Goal: Task Accomplishment & Management: Complete application form

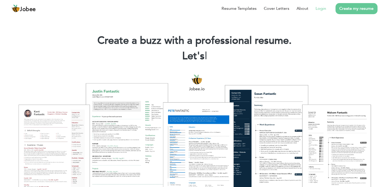
click at [320, 11] on link "Login" at bounding box center [321, 8] width 11 height 6
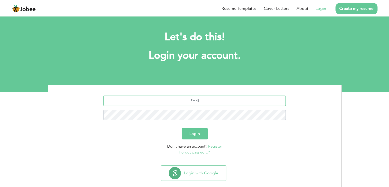
click at [216, 102] on input "text" at bounding box center [194, 101] width 183 height 10
type input "[PERSON_NAME][EMAIL_ADDRESS][PERSON_NAME][DOMAIN_NAME]"
click at [199, 133] on button "Login" at bounding box center [195, 133] width 26 height 11
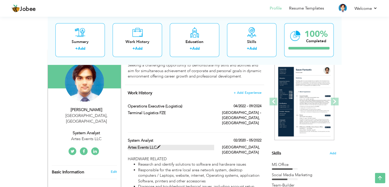
scroll to position [45, 0]
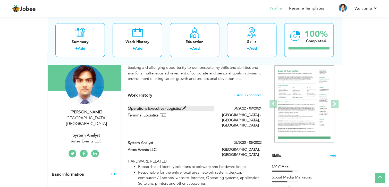
click at [184, 107] on span at bounding box center [184, 108] width 4 height 4
type input "Operations Executive (Logistics)"
type input "Terminal Logistics FZE"
type input "04/2022"
type input "09/2024"
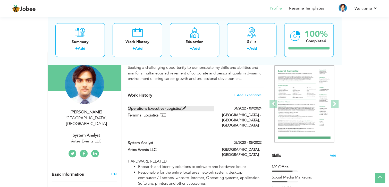
type input "[GEOGRAPHIC_DATA]"
type input "[GEOGRAPHIC_DATA] - [GEOGRAPHIC_DATA]"
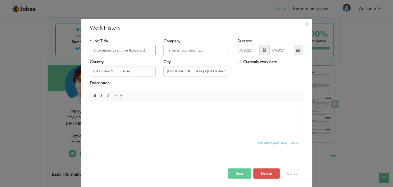
drag, startPoint x: 145, startPoint y: 51, endPoint x: 126, endPoint y: 51, distance: 18.6
click at [126, 51] on input "Operations Executive (Logistics)" at bounding box center [123, 50] width 66 height 10
type input "IT & Operations Executive"
click at [242, 173] on button "Save" at bounding box center [239, 174] width 23 height 10
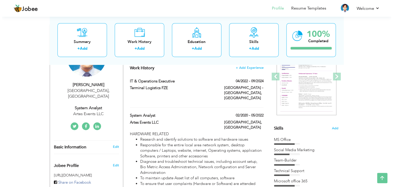
scroll to position [71, 0]
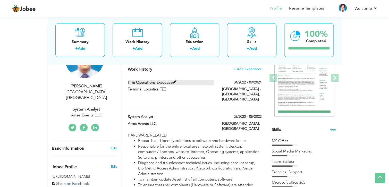
click at [173, 83] on span at bounding box center [175, 82] width 4 height 4
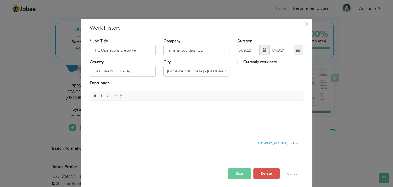
click at [151, 116] on html at bounding box center [196, 109] width 213 height 16
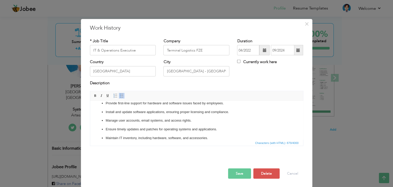
scroll to position [0, 0]
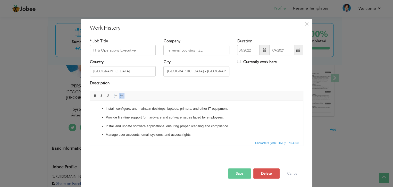
click at [101, 109] on ul "Install, configure, and maintain desktops, laptops, printers, and other IT equi…" at bounding box center [196, 148] width 203 height 84
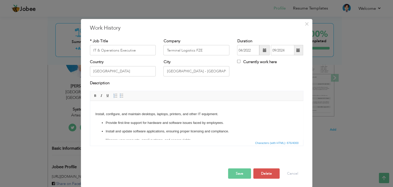
paste body
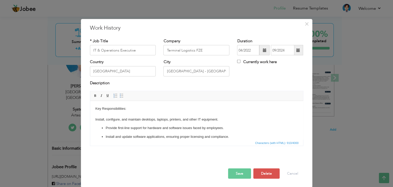
click at [103, 128] on ul "Provide first-line support for hardware and software issues faced by employees.…" at bounding box center [196, 162] width 203 height 75
click at [94, 120] on html "Key Responsibilities: ​​​​​​​ ​​​​​​​ Install, configure, and maintain desktops…" at bounding box center [196, 153] width 213 height 105
click at [120, 94] on span at bounding box center [122, 96] width 4 height 4
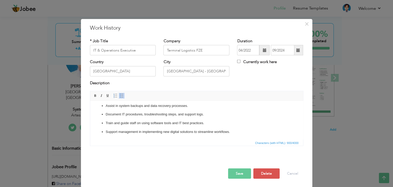
scroll to position [0, 0]
click at [230, 132] on p "Support management in implementing new digital solutions to streamline workflow…" at bounding box center [196, 131] width 182 height 5
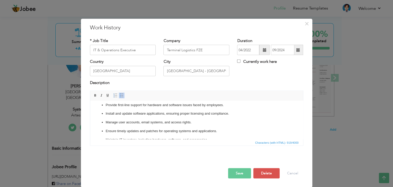
scroll to position [21, 0]
click at [231, 114] on p "Install and update software applications, ensuring proper licensing and complia…" at bounding box center [196, 113] width 182 height 5
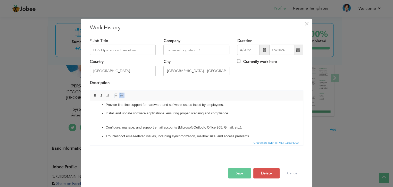
click at [220, 118] on p "Install and update software applications, ensuring proper licensing and complia…" at bounding box center [196, 116] width 182 height 11
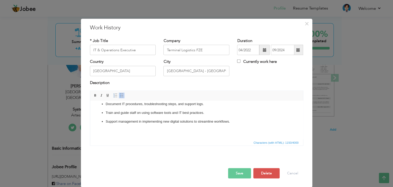
scroll to position [92, 0]
click at [232, 119] on p "Support management in implementing new digital solutions to streamline workflow…" at bounding box center [196, 126] width 182 height 16
click at [228, 129] on p "Support management in implementing new digital solutions to streamline workflow…" at bounding box center [196, 126] width 182 height 16
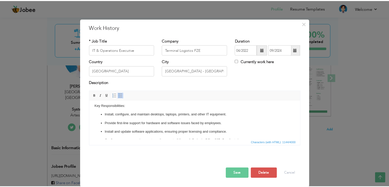
scroll to position [0, 0]
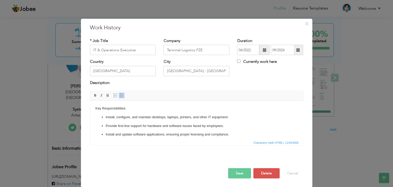
click at [140, 109] on p "Key Responsibilities:" at bounding box center [196, 108] width 203 height 5
click at [232, 178] on button "Save" at bounding box center [239, 173] width 23 height 10
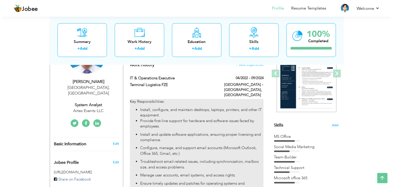
scroll to position [77, 0]
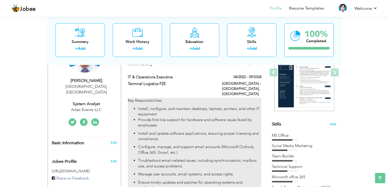
click at [218, 131] on p "Install and update software applications, ensuring proper licensing and complia…" at bounding box center [199, 136] width 123 height 11
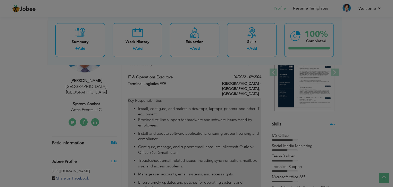
scroll to position [0, 0]
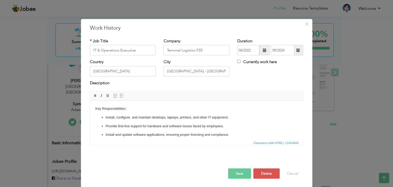
click at [107, 120] on ul "Install, configure, and maintain desktops, laptops, printers, and other IT equi…" at bounding box center [196, 173] width 203 height 117
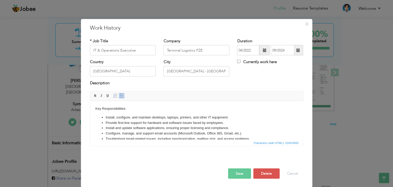
click at [133, 108] on p "Key Responsibilities:" at bounding box center [196, 108] width 203 height 5
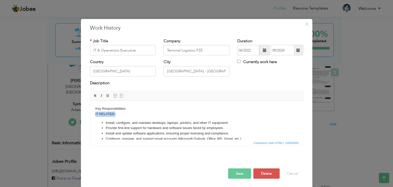
drag, startPoint x: 117, startPoint y: 114, endPoint x: 94, endPoint y: 114, distance: 23.5
click at [94, 114] on html "Key Responsibilities: IT RELATED: Install, configure, and maintain desktops, la…" at bounding box center [196, 145] width 213 height 89
drag, startPoint x: 93, startPoint y: 96, endPoint x: 35, endPoint y: 8, distance: 105.5
click at [93, 96] on span at bounding box center [95, 96] width 4 height 4
drag, startPoint x: 131, startPoint y: 109, endPoint x: 95, endPoint y: 107, distance: 36.4
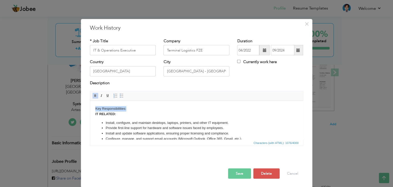
click at [95, 107] on p "Key Responsibilities: IT RELATED:" at bounding box center [196, 111] width 203 height 11
click at [93, 98] on link "Bold" at bounding box center [96, 96] width 6 height 6
click at [136, 108] on p "Key Responsibilities: IT RELATED:" at bounding box center [196, 111] width 203 height 11
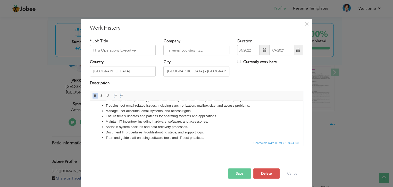
scroll to position [53, 0]
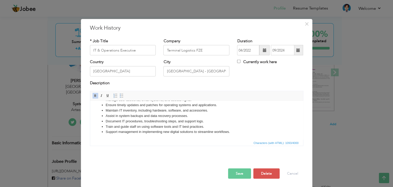
click at [181, 145] on span "Characters (with HTML): 1093/4000" at bounding box center [196, 143] width 213 height 6
click at [185, 143] on span "Characters (with HTML): 1093/4000" at bounding box center [196, 143] width 213 height 6
click at [195, 139] on html "KEY RESPONSIBILITIES IT RELATED: Install, configure, and maintain desktops, lap…" at bounding box center [196, 94] width 213 height 92
click at [241, 129] on li "Train and guide staff on using software tools and IT best practices." at bounding box center [196, 126] width 182 height 5
click at [238, 132] on li "Support management in implementing new digital solutions to streamline workflow…" at bounding box center [196, 131] width 182 height 5
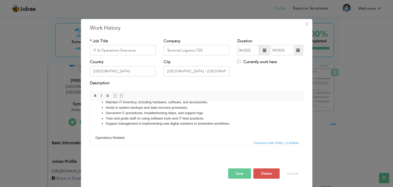
scroll to position [67, 0]
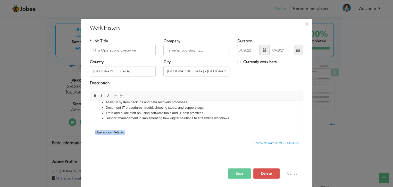
drag, startPoint x: 127, startPoint y: 131, endPoint x: 92, endPoint y: 133, distance: 34.6
click at [92, 133] on html "KEY RESPONSIBILITIES IT RELATED: Install, configure, and maintain desktops, lap…" at bounding box center [196, 90] width 213 height 112
click at [93, 94] on span at bounding box center [95, 96] width 4 height 4
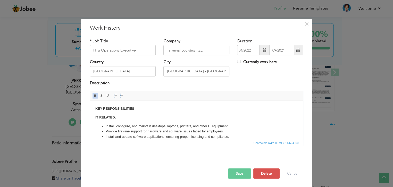
scroll to position [0, 0]
click at [114, 117] on strong "IT RELATED:" at bounding box center [105, 117] width 21 height 4
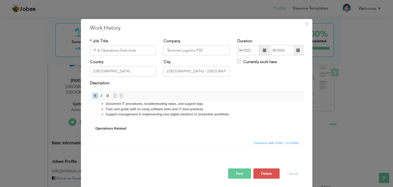
scroll to position [72, 0]
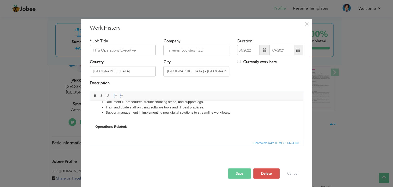
click at [110, 137] on html "KEY RESPONSIBILITIES IT Related : Install, configure, and maintain desktops, la…" at bounding box center [196, 84] width 213 height 112
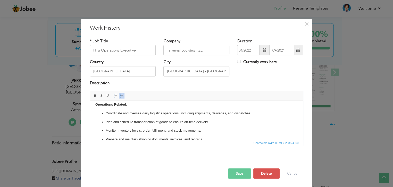
scroll to position [95, 0]
click at [107, 116] on ul "Coordinate and oversee daily logistics operations, including shipments, deliver…" at bounding box center [196, 152] width 203 height 84
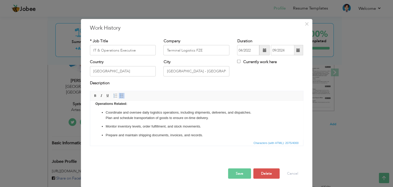
click at [119, 98] on link "Insert/Remove Bulleted List" at bounding box center [122, 96] width 6 height 6
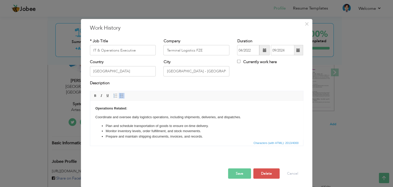
scroll to position [82, 0]
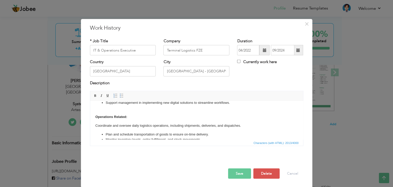
click at [96, 126] on p "Coordinate and oversee daily logistics operations, including shipments, deliver…" at bounding box center [196, 125] width 203 height 5
click at [120, 95] on span at bounding box center [122, 96] width 4 height 4
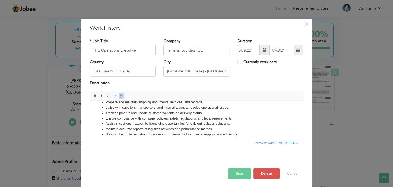
scroll to position [124, 0]
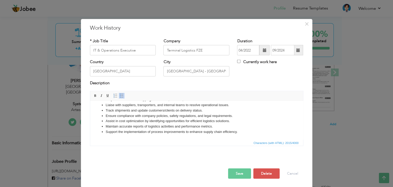
click at [239, 171] on button "Save" at bounding box center [239, 174] width 23 height 10
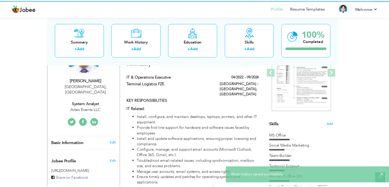
scroll to position [0, 0]
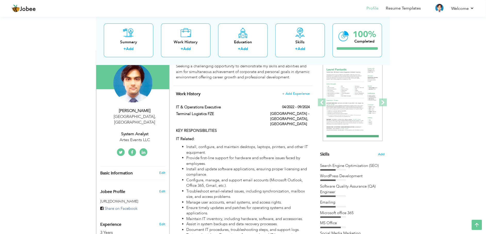
scroll to position [46, 0]
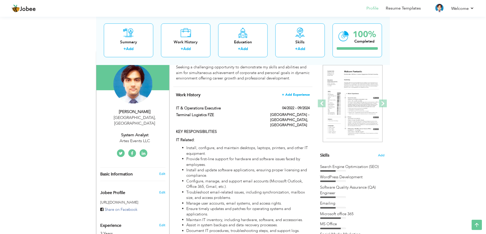
click at [297, 96] on span "+ Add Experience" at bounding box center [296, 95] width 28 height 4
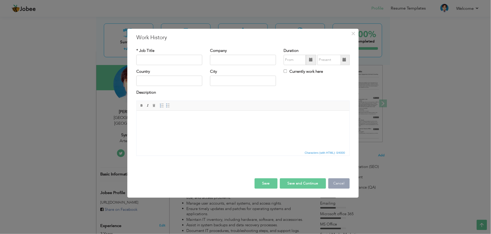
click at [339, 181] on button "Cancel" at bounding box center [338, 183] width 21 height 10
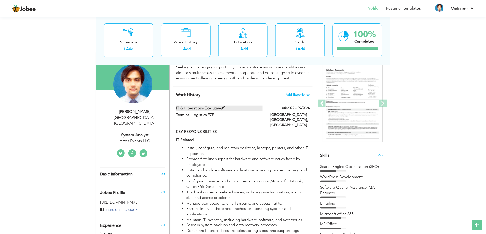
click at [222, 106] on span at bounding box center [223, 108] width 4 height 4
type input "IT & Operations Executive"
type input "Terminal Logistics FZE"
type input "04/2022"
type input "09/2024"
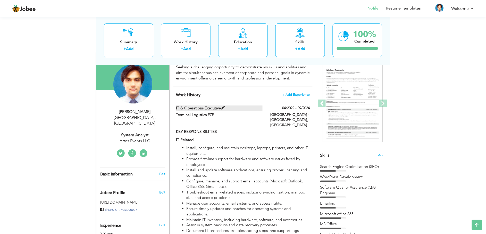
type input "[GEOGRAPHIC_DATA]"
type input "[GEOGRAPHIC_DATA] - [GEOGRAPHIC_DATA]"
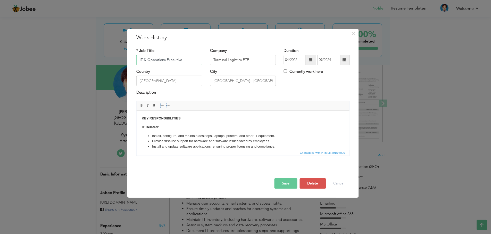
drag, startPoint x: 187, startPoint y: 61, endPoint x: 137, endPoint y: 62, distance: 50.8
click at [137, 62] on input "IT & Operations Executive" at bounding box center [169, 60] width 66 height 10
click at [334, 183] on button "Cancel" at bounding box center [338, 183] width 21 height 10
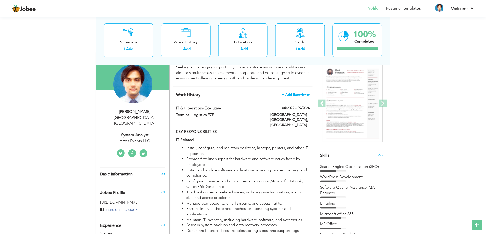
click at [304, 95] on span "+ Add Experience" at bounding box center [296, 95] width 28 height 4
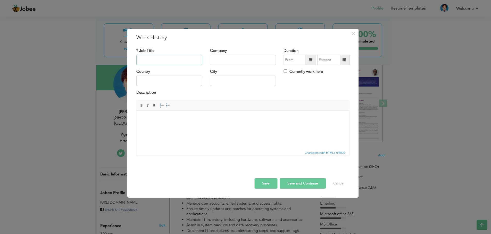
paste input "IT & Operations Executive"
type input "IT & Operations Executive"
click at [255, 58] on input "text" at bounding box center [243, 60] width 66 height 10
type input "HM VENTURES LLC-FZ"
click at [301, 61] on input "09/2025" at bounding box center [295, 60] width 22 height 10
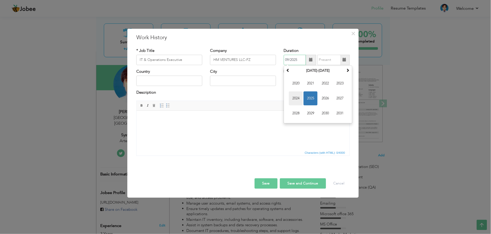
click at [300, 98] on span "2024" at bounding box center [296, 98] width 14 height 14
click at [310, 111] on span "Oct" at bounding box center [311, 113] width 14 height 14
type input "10/2024"
click at [286, 72] on input "Currently work here" at bounding box center [285, 70] width 3 height 3
checkbox input "true"
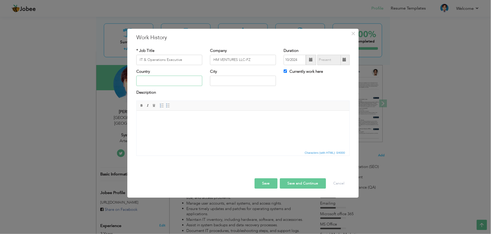
click at [170, 84] on input "text" at bounding box center [169, 81] width 66 height 10
click at [265, 186] on button "Save" at bounding box center [266, 183] width 23 height 10
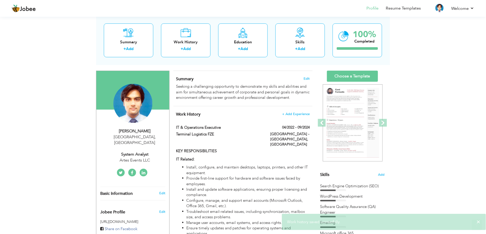
scroll to position [27, 0]
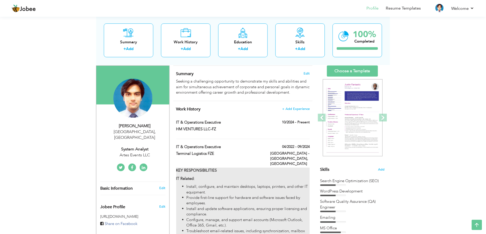
scroll to position [28, 0]
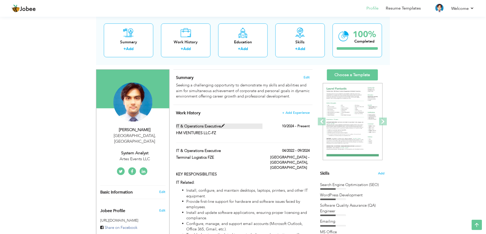
click at [223, 125] on span at bounding box center [223, 126] width 4 height 4
type input "IT & Operations Executive"
type input "HM VENTURES LLC-FZ"
type input "10/2024"
checkbox input "true"
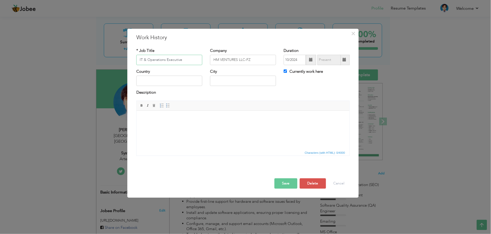
drag, startPoint x: 184, startPoint y: 56, endPoint x: 133, endPoint y: 59, distance: 51.4
click at [133, 59] on div "* Job Title IT & Operations Executive" at bounding box center [169, 58] width 74 height 21
click at [289, 186] on button "Save" at bounding box center [285, 183] width 23 height 10
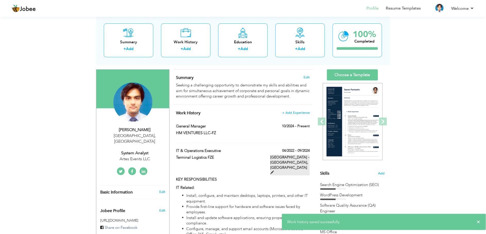
click at [274, 170] on span at bounding box center [272, 172] width 4 height 4
type input "IT & Operations Executive"
type input "Terminal Logistics FZE"
type input "04/2022"
type input "09/2024"
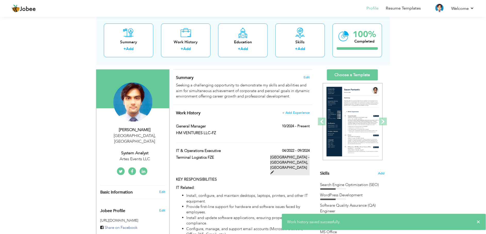
type input "[GEOGRAPHIC_DATA]"
type input "[GEOGRAPHIC_DATA] - [GEOGRAPHIC_DATA]"
checkbox input "false"
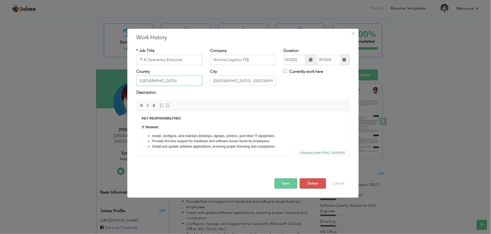
drag, startPoint x: 186, startPoint y: 80, endPoint x: 132, endPoint y: 86, distance: 54.8
click at [132, 86] on div "× Work History * Job Title IT & Operations Executive Company Terminal Logistics…" at bounding box center [242, 113] width 231 height 169
click at [331, 185] on button "Cancel" at bounding box center [338, 183] width 21 height 10
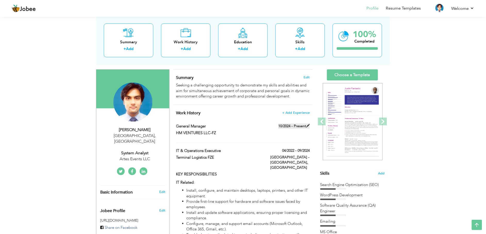
click at [308, 124] on span at bounding box center [308, 126] width 4 height 4
type input "General Manager"
type input "HM VENTURES LLC-FZ"
type input "10/2024"
checkbox input "true"
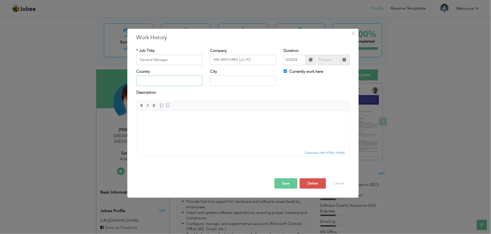
click at [154, 77] on input "text" at bounding box center [169, 81] width 66 height 10
paste input "[GEOGRAPHIC_DATA]"
type input "[GEOGRAPHIC_DATA]"
click at [273, 81] on input "text" at bounding box center [243, 81] width 66 height 10
type input "Meydan - Freezone"
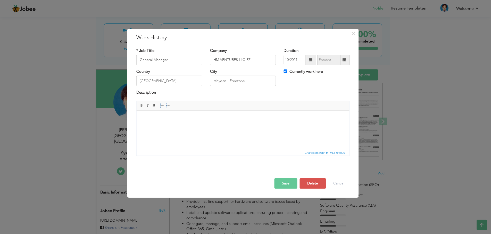
click at [281, 181] on button "Save" at bounding box center [285, 183] width 23 height 10
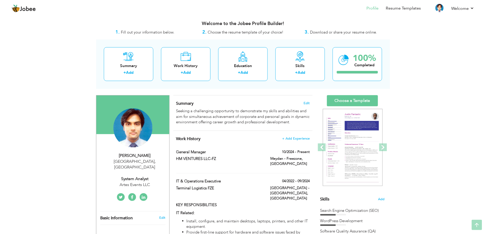
scroll to position [0, 0]
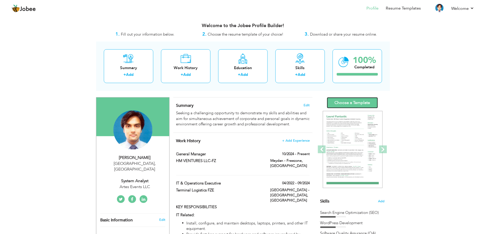
click at [356, 102] on link "Choose a Template" at bounding box center [352, 102] width 51 height 11
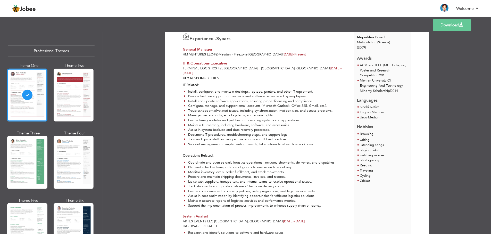
scroll to position [132, 0]
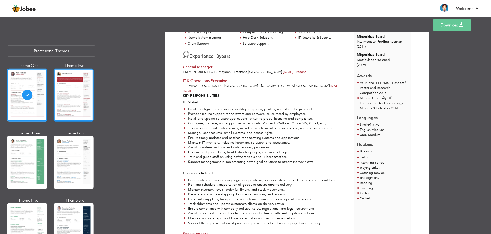
click at [79, 92] on div at bounding box center [74, 95] width 40 height 53
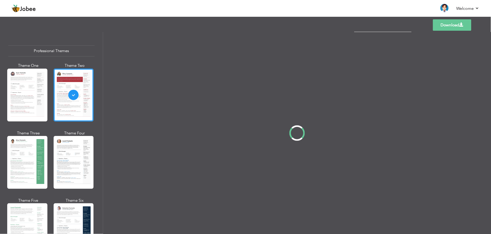
scroll to position [0, 0]
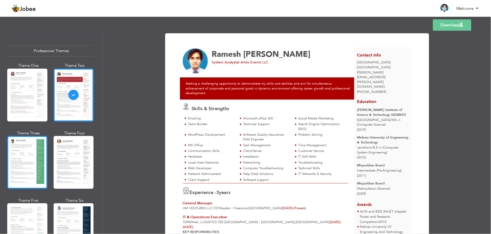
click at [28, 160] on div at bounding box center [27, 162] width 40 height 53
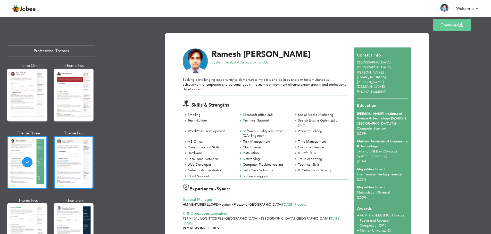
click at [86, 151] on div at bounding box center [74, 162] width 40 height 53
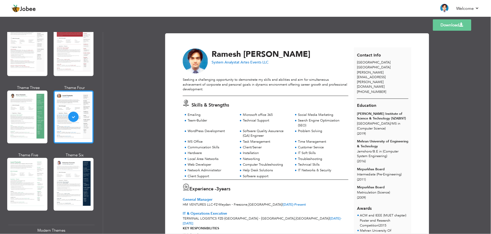
scroll to position [71, 0]
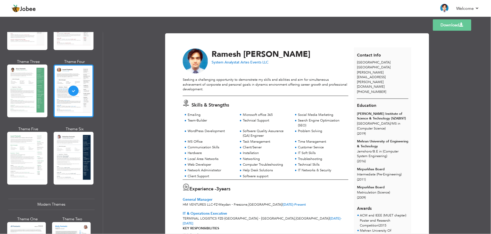
click at [86, 150] on div at bounding box center [74, 158] width 40 height 53
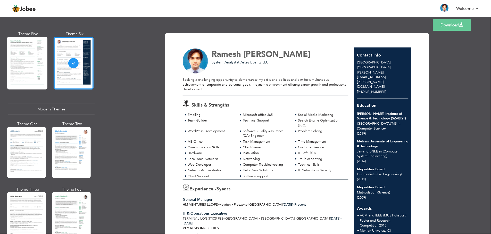
scroll to position [178, 0]
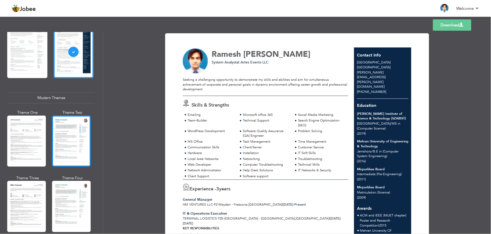
click at [68, 141] on div at bounding box center [71, 140] width 39 height 51
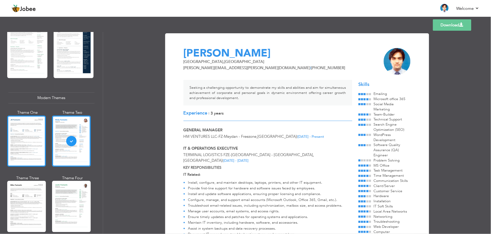
click at [36, 140] on div at bounding box center [26, 140] width 39 height 51
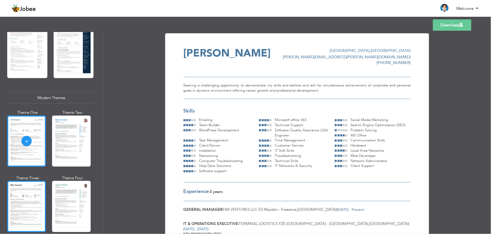
click at [33, 195] on div at bounding box center [26, 206] width 39 height 51
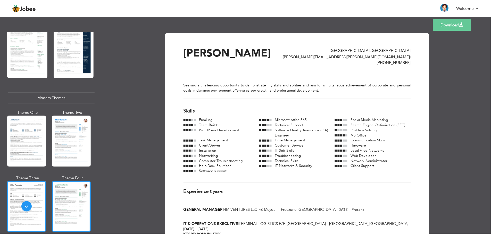
click at [81, 203] on div at bounding box center [71, 206] width 39 height 51
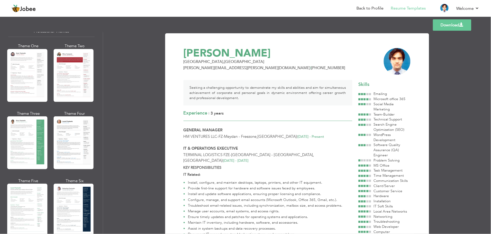
scroll to position [0, 0]
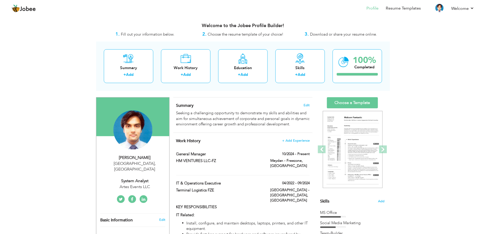
click at [139, 184] on div "Artes Events LLC" at bounding box center [134, 187] width 69 height 6
type input "Ramesh"
type input "[PERSON_NAME]"
type input "[PHONE_NUMBER]"
select select "number:228"
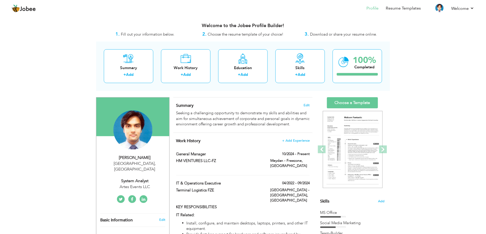
type input "[GEOGRAPHIC_DATA]"
select select "number:5"
type input "Artes Events LLC"
type input "System Analyst"
type input "[URL][DOMAIN_NAME]"
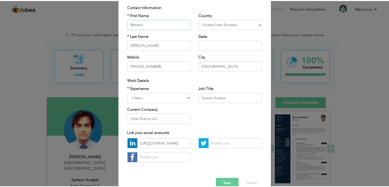
scroll to position [37, 0]
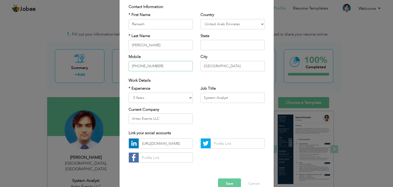
click at [138, 65] on input "[PHONE_NUMBER]" at bounding box center [161, 66] width 64 height 10
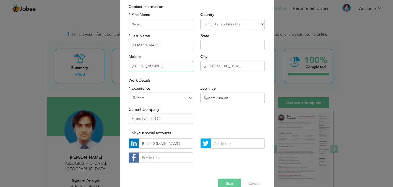
type input "[PHONE_NUMBER]"
click at [158, 98] on select "Entry Level Less than 1 Year 1 Year 2 Years 3 Years 4 Years 5 Years 6 Years 7 Y…" at bounding box center [161, 98] width 64 height 10
select select "number:11"
click at [129, 93] on select "Entry Level Less than 1 Year 1 Year 2 Years 3 Years 4 Years 5 Years 6 Years 7 Y…" at bounding box center [161, 98] width 64 height 10
drag, startPoint x: 228, startPoint y: 97, endPoint x: 198, endPoint y: 97, distance: 29.9
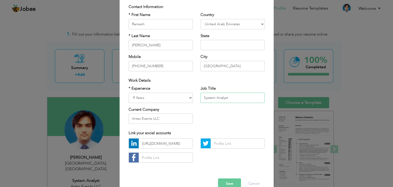
click at [201, 97] on input "System Analyst" at bounding box center [233, 98] width 64 height 10
type input "General Manager"
drag, startPoint x: 164, startPoint y: 116, endPoint x: 106, endPoint y: 112, distance: 58.1
click at [106, 112] on div "× Profile Contact Information * First Name [PERSON_NAME] * Last Name [PERSON_NA…" at bounding box center [196, 93] width 393 height 187
type input "HM Ventures LLC-FZ"
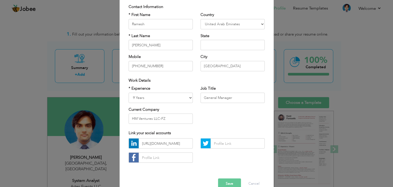
click at [222, 179] on button "Save" at bounding box center [229, 184] width 23 height 10
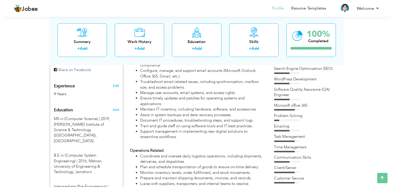
scroll to position [185, 0]
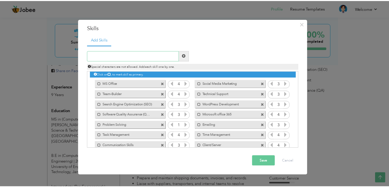
scroll to position [0, 0]
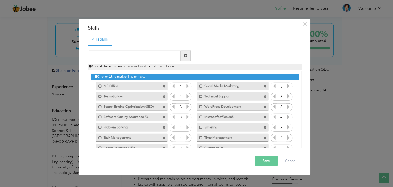
click at [165, 107] on span at bounding box center [163, 106] width 3 height 3
click at [268, 163] on button "Save" at bounding box center [266, 161] width 23 height 10
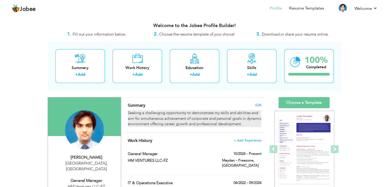
click at [233, 124] on div "Seeking a challenging opportunity to demonstrate my skills and abilities and ai…" at bounding box center [195, 118] width 134 height 16
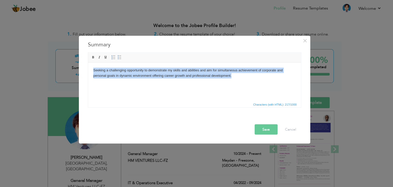
drag, startPoint x: 239, startPoint y: 79, endPoint x: 89, endPoint y: 67, distance: 151.3
click at [89, 67] on html "Seeking a challenging opportunity to demonstrate my skills and abilities and ai…" at bounding box center [194, 72] width 213 height 21
copy body "Seeking a challenging opportunity to demonstrate my skills and abilities and ai…"
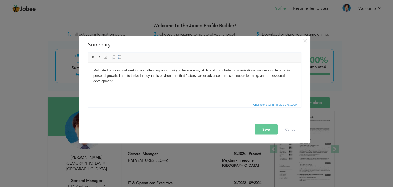
click at [268, 132] on button "Save" at bounding box center [266, 129] width 23 height 10
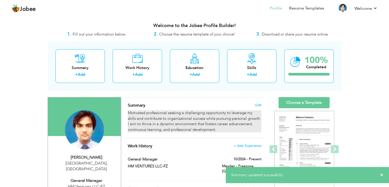
click at [244, 125] on div "Motivated professional seeking a challenging opportunity to leverage my skills …" at bounding box center [195, 121] width 134 height 22
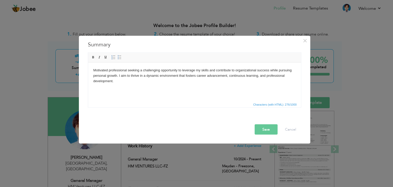
click at [268, 127] on button "Save" at bounding box center [266, 129] width 23 height 10
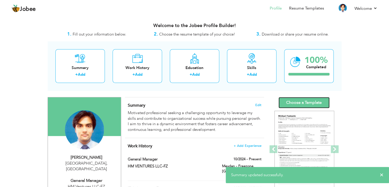
click at [309, 101] on link "Choose a Template" at bounding box center [304, 102] width 51 height 11
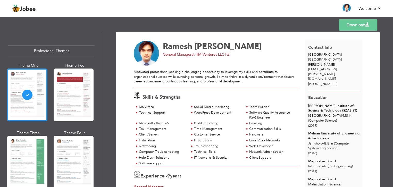
scroll to position [7, 0]
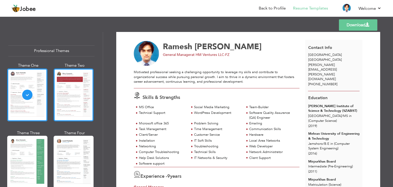
click at [83, 110] on div at bounding box center [74, 95] width 40 height 53
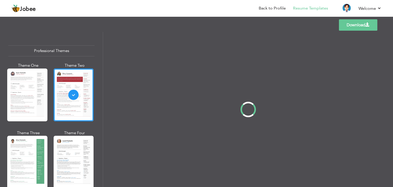
scroll to position [0, 0]
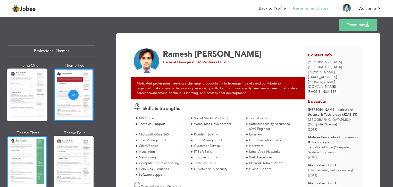
click at [28, 158] on div at bounding box center [27, 162] width 40 height 53
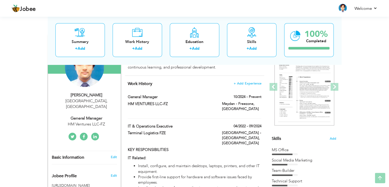
click at [158, 124] on label "IT & Operations Executive" at bounding box center [171, 126] width 87 height 5
type input "IT & Operations Executive"
type input "Terminal Logistics FZE"
type input "04/2022"
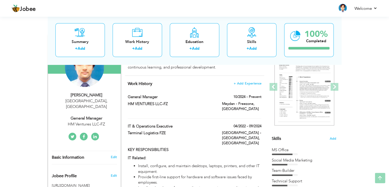
type input "09/2024"
type input "[GEOGRAPHIC_DATA]"
type input "[GEOGRAPHIC_DATA] - [GEOGRAPHIC_DATA]"
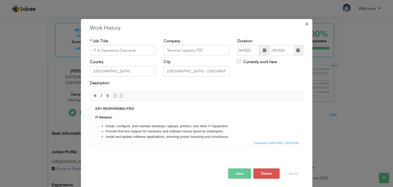
click at [305, 24] on span "×" at bounding box center [307, 23] width 4 height 9
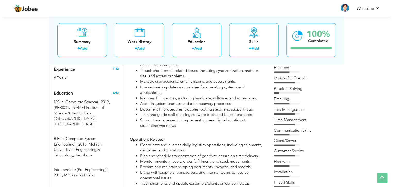
scroll to position [202, 0]
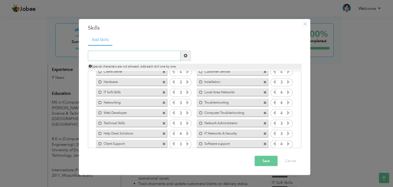
scroll to position [84, 0]
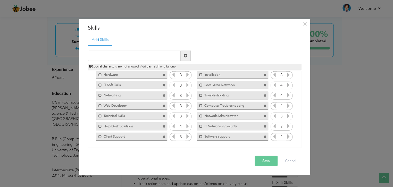
click at [164, 95] on span at bounding box center [163, 95] width 3 height 3
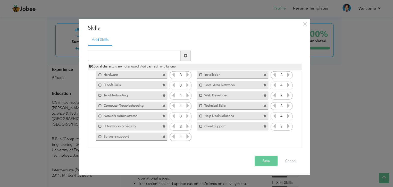
click at [163, 126] on span at bounding box center [163, 126] width 3 height 3
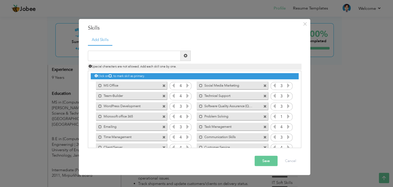
scroll to position [0, 0]
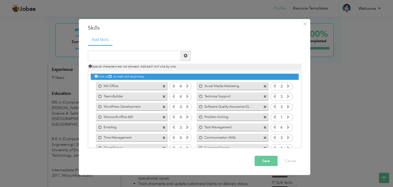
click at [239, 108] on label "Software Quality Assurance (QA) Engineer" at bounding box center [229, 106] width 52 height 6
click at [239, 108] on label "Software Quality Assurance (QA) Engineer" at bounding box center [229, 106] width 51 height 6
click at [264, 106] on span at bounding box center [264, 106] width 3 height 3
click at [141, 60] on input "text" at bounding box center [134, 56] width 93 height 10
type input "S"
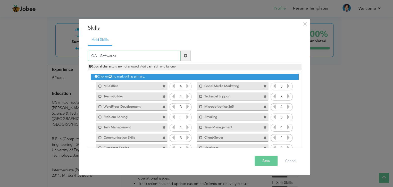
type input "QA - Softwares"
click at [186, 55] on span at bounding box center [186, 56] width 4 height 4
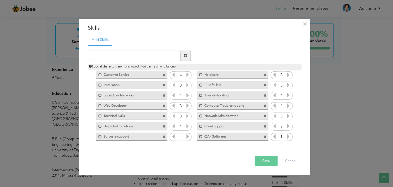
click at [286, 137] on icon at bounding box center [288, 136] width 5 height 5
click at [268, 159] on button "Save" at bounding box center [266, 161] width 23 height 10
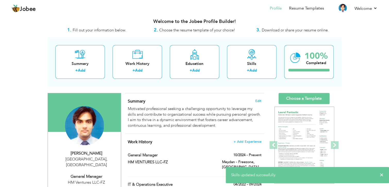
scroll to position [0, 0]
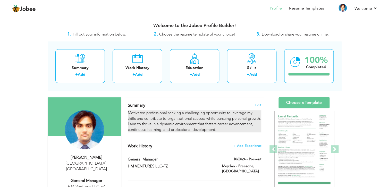
click at [250, 120] on div "Motivated professional seeking a challenging opportunity to leverage my skills …" at bounding box center [195, 121] width 134 height 22
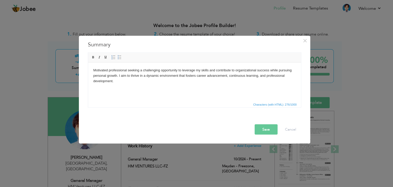
click at [93, 76] on html "Motivated professional seeking a challenging opportunity to leverage my skills …" at bounding box center [194, 75] width 213 height 26
click at [262, 127] on button "Save" at bounding box center [266, 129] width 23 height 10
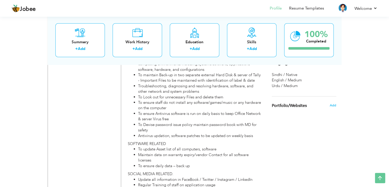
scroll to position [480, 0]
click at [312, 29] on span "listenning songs ," at bounding box center [318, 26] width 29 height 5
click at [311, 35] on span "watching movies ," at bounding box center [312, 31] width 31 height 5
click at [332, 17] on span "Add" at bounding box center [333, 14] width 7 height 5
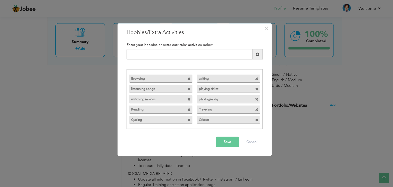
click at [188, 80] on span at bounding box center [188, 78] width 3 height 3
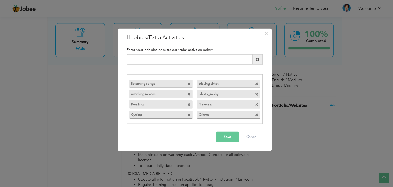
click at [188, 80] on span at bounding box center [189, 82] width 5 height 5
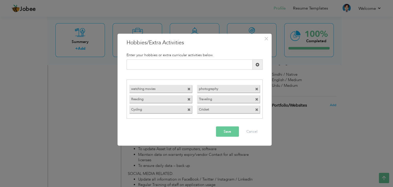
click at [189, 88] on span at bounding box center [188, 88] width 3 height 3
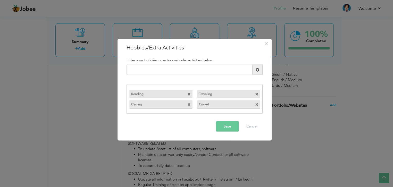
click at [189, 88] on div "Reading Traveling Cycling Cricket" at bounding box center [195, 99] width 136 height 29
click at [189, 93] on span at bounding box center [188, 94] width 3 height 3
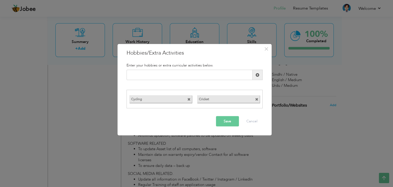
click at [189, 93] on div "Cycling Cricket" at bounding box center [195, 99] width 136 height 19
click at [189, 99] on span at bounding box center [188, 99] width 3 height 3
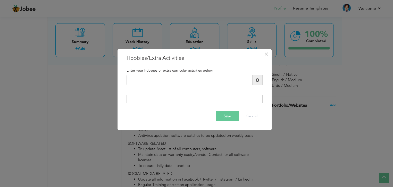
click at [224, 113] on button "Save" at bounding box center [227, 116] width 23 height 10
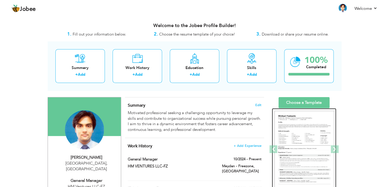
click at [296, 144] on img at bounding box center [304, 149] width 60 height 77
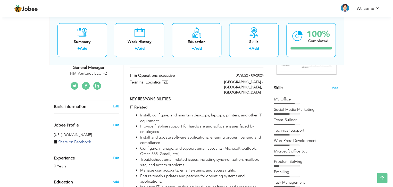
scroll to position [96, 0]
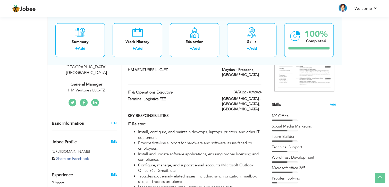
click at [97, 87] on div "HM Ventures LLC-FZ" at bounding box center [86, 90] width 69 height 6
type input "Ramesh"
type input "[PERSON_NAME]"
type input "[PHONE_NUMBER]"
select select "number:228"
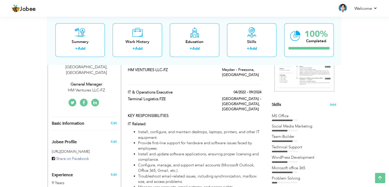
type input "[GEOGRAPHIC_DATA]"
select select "number:11"
type input "HM Ventures LLC-FZ"
type input "General Manager"
type input "[URL][DOMAIN_NAME]"
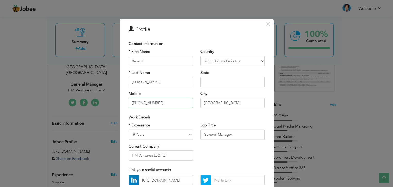
click at [138, 102] on input "[PHONE_NUMBER]" at bounding box center [161, 103] width 64 height 10
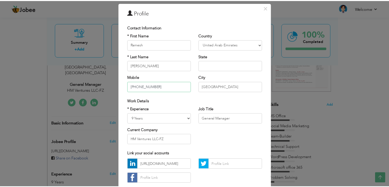
scroll to position [47, 0]
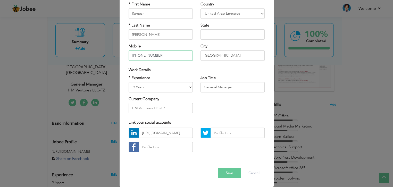
type input "[PHONE_NUMBER]"
click at [226, 176] on button "Save" at bounding box center [229, 173] width 23 height 10
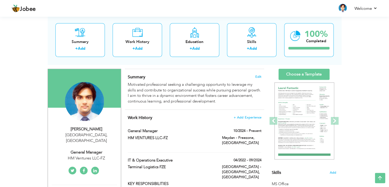
scroll to position [0, 0]
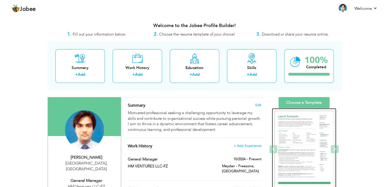
click at [324, 137] on img at bounding box center [304, 149] width 60 height 77
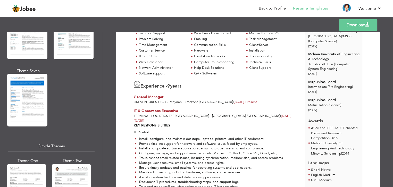
scroll to position [897, 0]
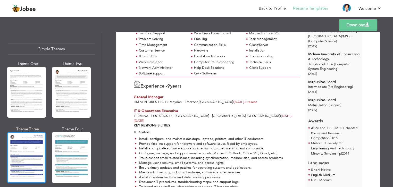
click at [33, 142] on div at bounding box center [26, 157] width 39 height 51
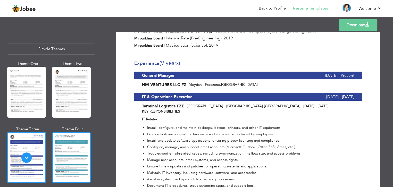
scroll to position [165, 0]
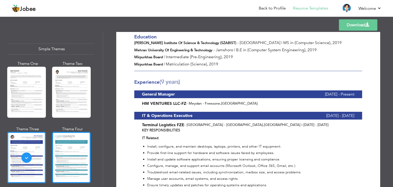
click at [70, 147] on div at bounding box center [71, 157] width 39 height 51
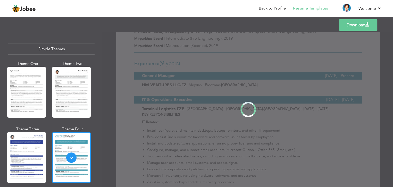
scroll to position [0, 0]
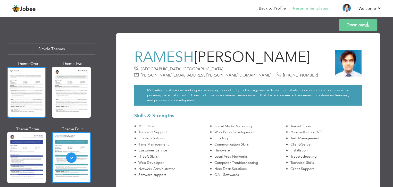
click at [35, 96] on div at bounding box center [26, 92] width 39 height 51
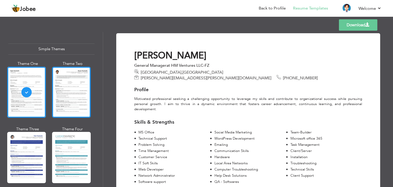
click at [67, 95] on div at bounding box center [71, 92] width 39 height 51
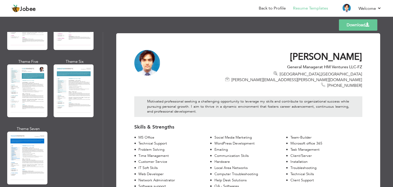
scroll to position [735, 0]
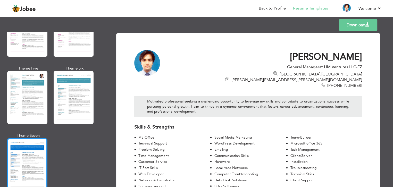
click at [21, 158] on div at bounding box center [27, 164] width 40 height 53
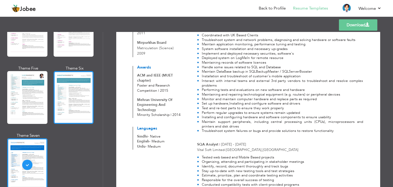
scroll to position [435, 0]
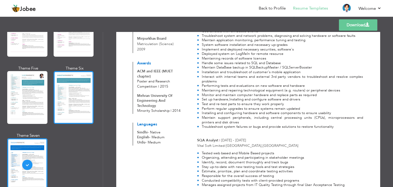
click at [75, 86] on div at bounding box center [74, 97] width 40 height 53
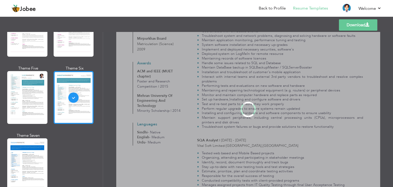
scroll to position [0, 0]
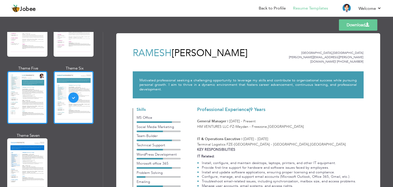
click at [38, 89] on div at bounding box center [27, 97] width 40 height 53
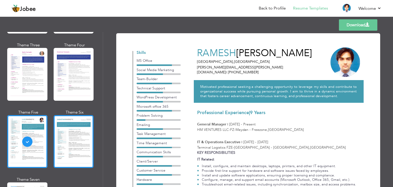
scroll to position [654, 0]
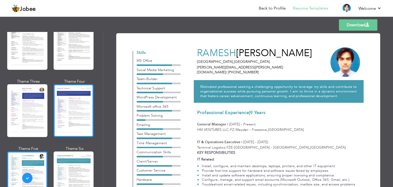
click at [77, 106] on div at bounding box center [74, 110] width 40 height 53
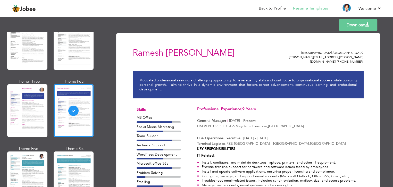
click at [43, 103] on div at bounding box center [27, 110] width 40 height 53
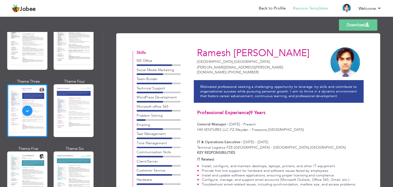
scroll to position [0, 0]
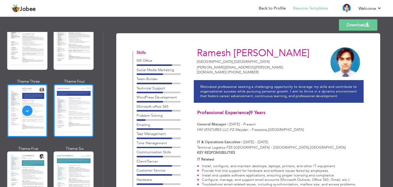
click at [64, 89] on div at bounding box center [74, 110] width 40 height 53
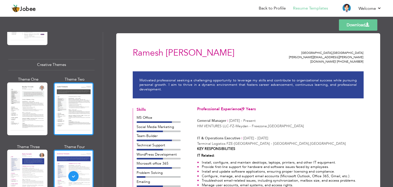
scroll to position [579, 0]
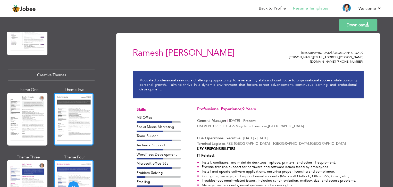
click at [72, 106] on div at bounding box center [74, 119] width 40 height 53
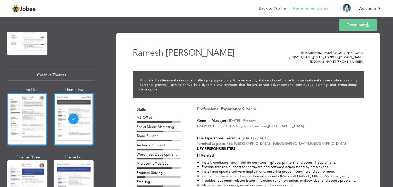
click at [28, 111] on div at bounding box center [27, 119] width 40 height 53
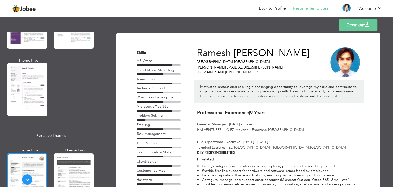
scroll to position [502, 0]
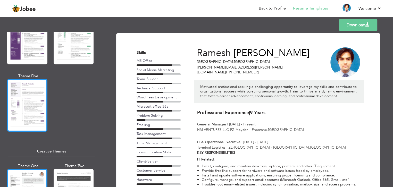
click at [33, 114] on div at bounding box center [27, 105] width 40 height 53
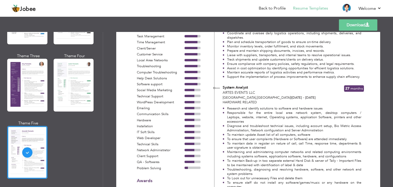
scroll to position [440, 0]
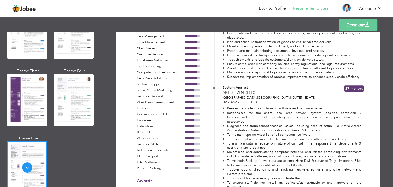
click at [81, 78] on div at bounding box center [74, 100] width 40 height 53
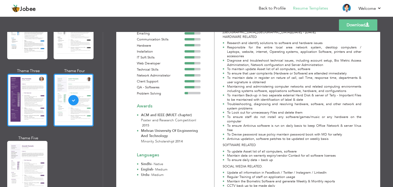
scroll to position [282, 0]
click at [32, 101] on div at bounding box center [27, 100] width 40 height 53
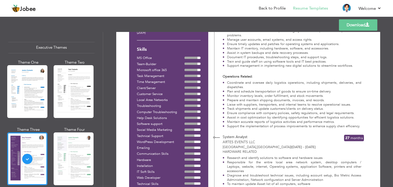
scroll to position [368, 0]
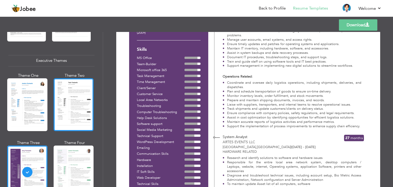
click at [86, 120] on div at bounding box center [74, 104] width 40 height 53
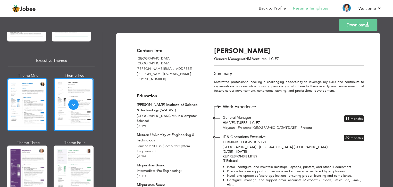
click at [40, 118] on div at bounding box center [27, 104] width 40 height 53
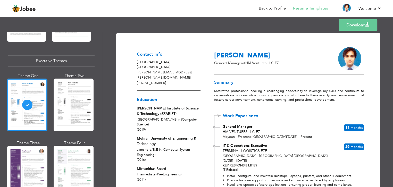
scroll to position [0, 0]
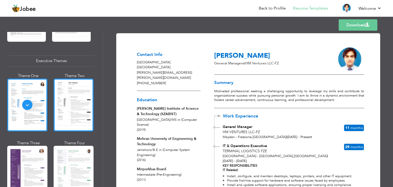
click at [61, 101] on div at bounding box center [74, 105] width 40 height 53
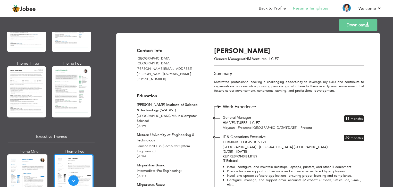
scroll to position [292, 0]
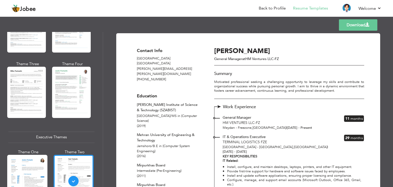
click at [61, 101] on div at bounding box center [71, 92] width 39 height 51
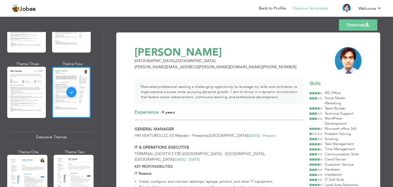
scroll to position [0, 0]
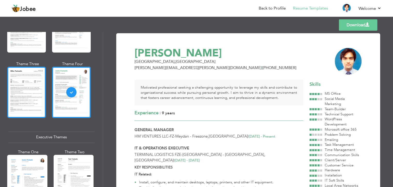
click at [36, 91] on div at bounding box center [26, 92] width 39 height 51
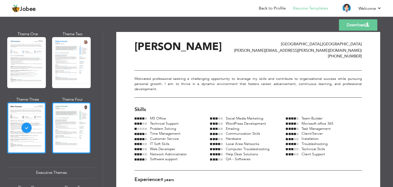
scroll to position [246, 0]
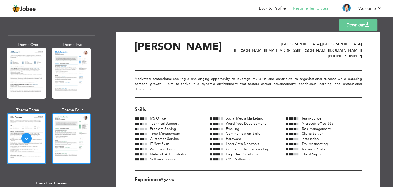
click at [68, 92] on div at bounding box center [71, 73] width 39 height 51
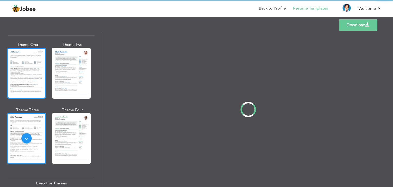
scroll to position [0, 0]
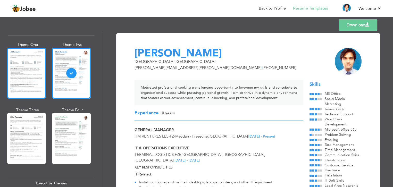
click at [24, 85] on div at bounding box center [26, 73] width 39 height 51
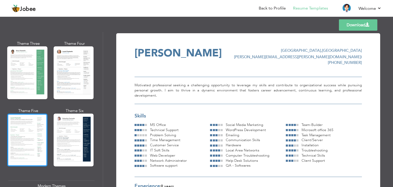
scroll to position [73, 0]
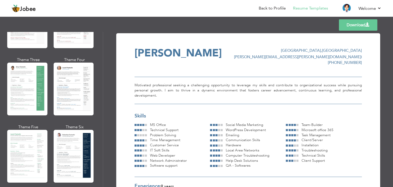
click at [30, 152] on div at bounding box center [27, 156] width 40 height 53
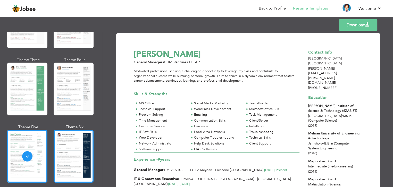
click at [59, 155] on div at bounding box center [74, 156] width 40 height 53
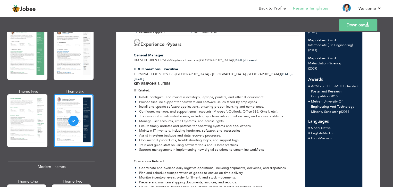
scroll to position [109, 0]
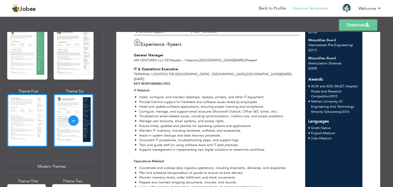
click at [21, 112] on div at bounding box center [27, 120] width 40 height 53
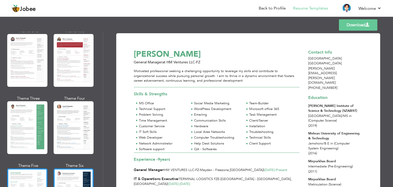
scroll to position [27, 0]
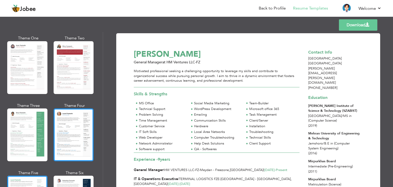
click at [77, 127] on div at bounding box center [74, 135] width 40 height 53
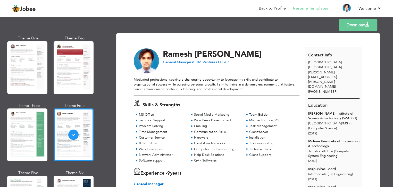
click at [27, 129] on div at bounding box center [27, 135] width 40 height 53
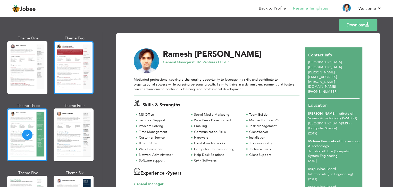
click at [71, 78] on div at bounding box center [74, 67] width 40 height 53
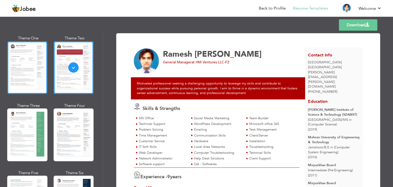
click at [21, 76] on div at bounding box center [27, 67] width 40 height 53
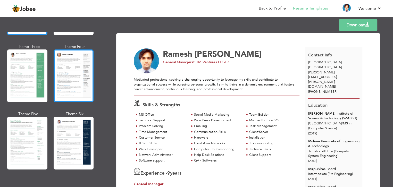
scroll to position [104, 0]
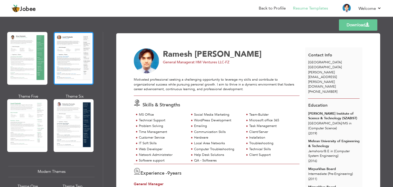
click at [70, 142] on div at bounding box center [74, 125] width 40 height 53
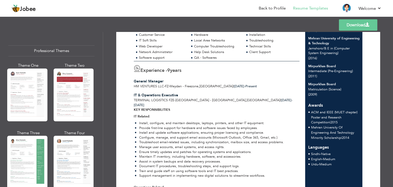
scroll to position [0, 0]
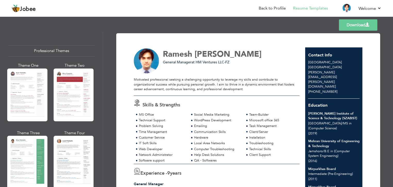
click at [355, 23] on link "Download" at bounding box center [358, 24] width 38 height 11
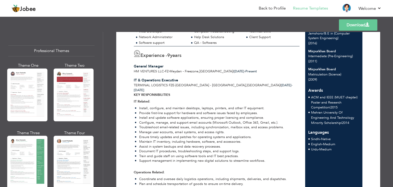
scroll to position [118, 0]
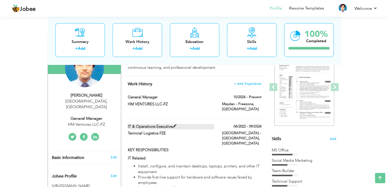
click at [173, 126] on span at bounding box center [175, 126] width 4 height 4
type input "IT & Operations Executive"
type input "Terminal Logistics FZE"
type input "04/2022"
type input "09/2024"
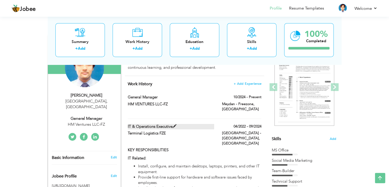
type input "[GEOGRAPHIC_DATA]"
type input "[GEOGRAPHIC_DATA] - [GEOGRAPHIC_DATA]"
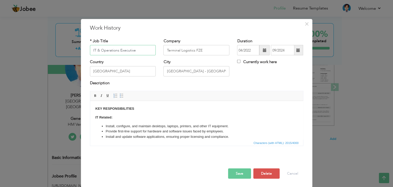
drag, startPoint x: 143, startPoint y: 54, endPoint x: 84, endPoint y: 52, distance: 58.8
click at [86, 52] on div "* Job Title IT & Operations Executive" at bounding box center [123, 48] width 74 height 21
click at [284, 173] on button "Cancel" at bounding box center [292, 174] width 21 height 10
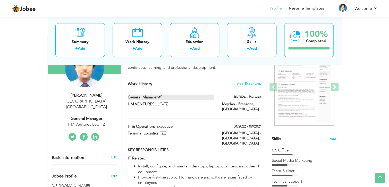
click at [161, 97] on span at bounding box center [160, 97] width 4 height 4
type input "General Manager"
type input "HM VENTURES LLC-FZ"
type input "10/2024"
type input "Meydan - Freezone"
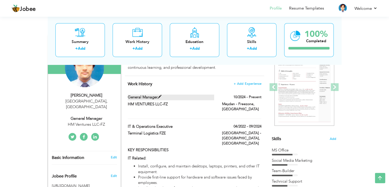
checkbox input "true"
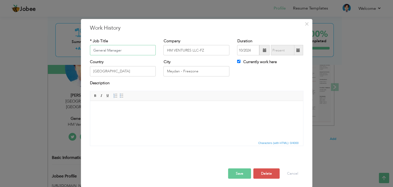
drag, startPoint x: 128, startPoint y: 49, endPoint x: 60, endPoint y: 55, distance: 68.0
click at [60, 55] on div "× Work History * Job Title General Manager Company HM VENTURES LLC-FZ" at bounding box center [196, 93] width 393 height 187
paste input "IT & Operations Executive"
click at [137, 48] on input "IT & Operations Executive" at bounding box center [123, 50] width 66 height 10
drag, startPoint x: 138, startPoint y: 50, endPoint x: 118, endPoint y: 49, distance: 19.6
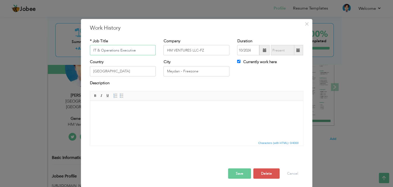
click at [118, 49] on input "IT & Operations Executive" at bounding box center [123, 50] width 66 height 10
type input "IT & Operations Manager"
click at [241, 172] on button "Save" at bounding box center [239, 174] width 23 height 10
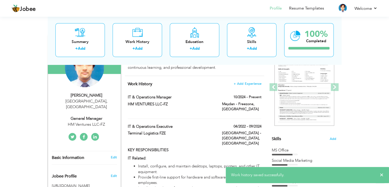
click at [97, 116] on div "General Manager" at bounding box center [86, 119] width 69 height 6
select select "number:228"
select select "number:11"
type input "HM Ventures LLC-FZ"
type input "General Manager"
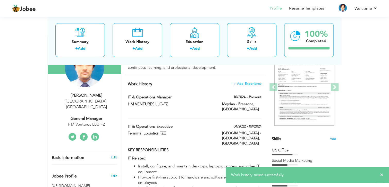
type input "https://www.linkedin.com/in/ramesh-kumar-726181120/"
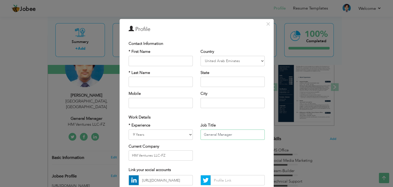
drag, startPoint x: 239, startPoint y: 137, endPoint x: 195, endPoint y: 135, distance: 44.4
click at [197, 135] on div "Job Title General Manager" at bounding box center [233, 133] width 72 height 21
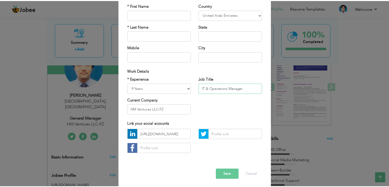
scroll to position [47, 0]
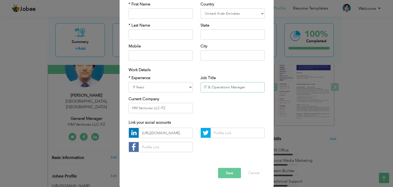
type input "IT & Operations Manager"
click at [175, 135] on input "https://www.linkedin.com/in/ramesh-kumar-726181120/" at bounding box center [166, 133] width 54 height 10
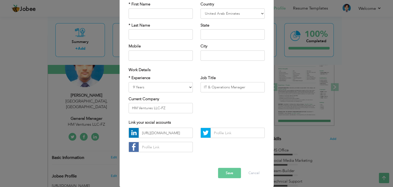
click at [231, 175] on button "Save" at bounding box center [229, 173] width 23 height 10
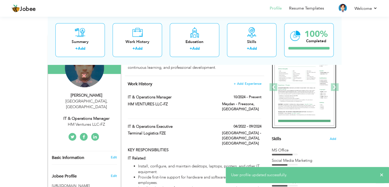
click at [297, 88] on img at bounding box center [304, 87] width 60 height 77
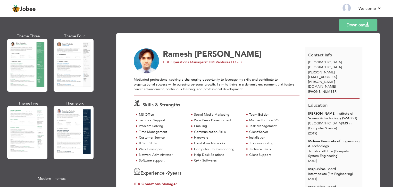
scroll to position [97, 0]
click at [60, 145] on div at bounding box center [74, 132] width 40 height 53
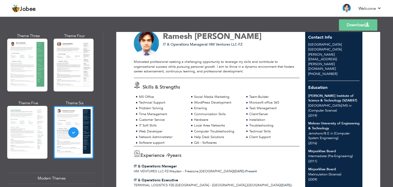
scroll to position [0, 0]
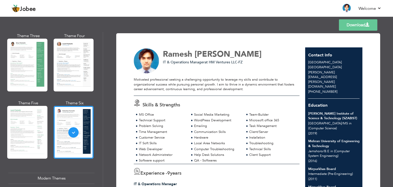
click at [340, 28] on link "Download" at bounding box center [358, 24] width 38 height 11
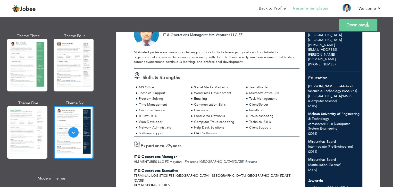
scroll to position [37, 0]
